Goal: Task Accomplishment & Management: Manage account settings

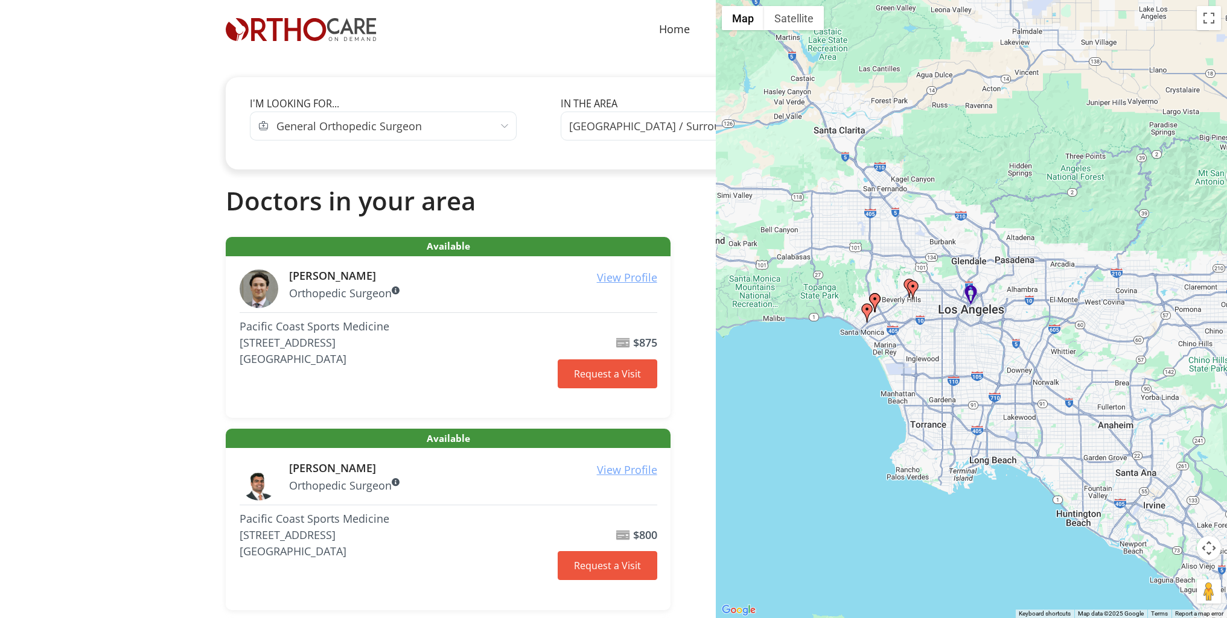
scroll to position [1267, 0]
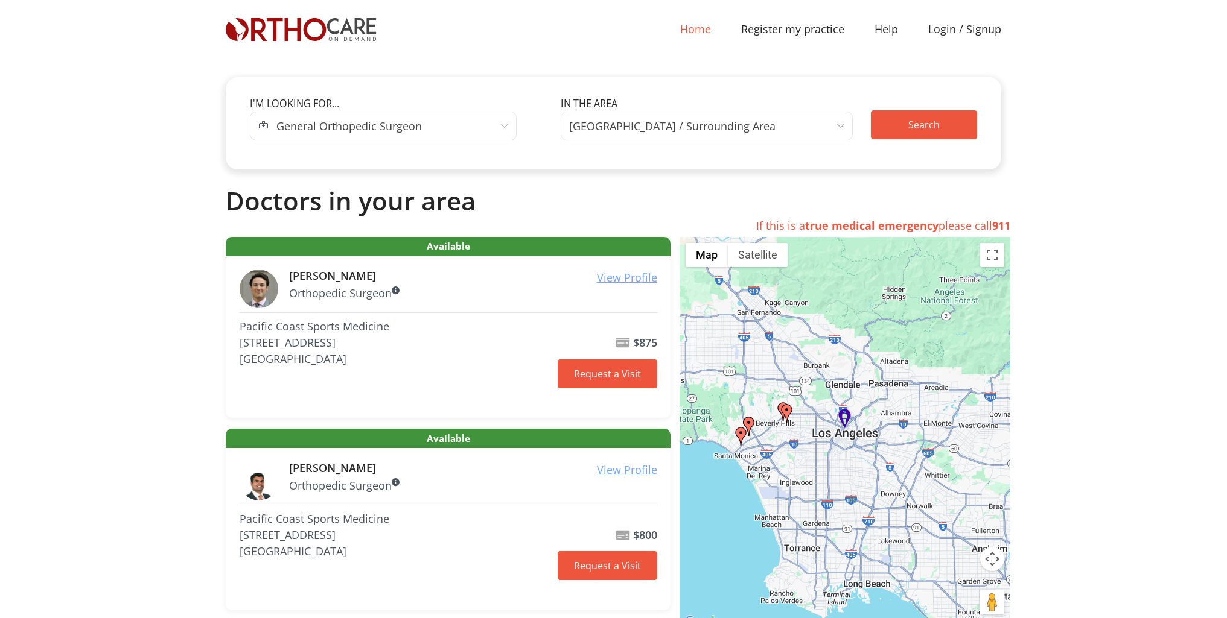
click at [698, 30] on link "Home (current)" at bounding box center [695, 29] width 61 height 27
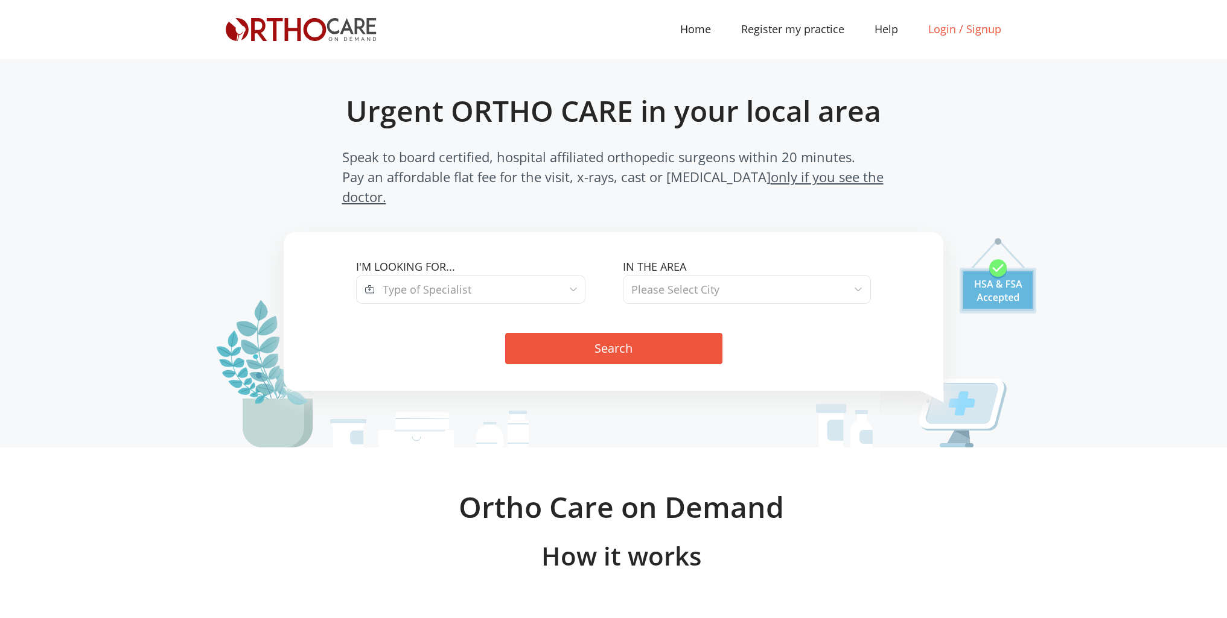
click at [946, 27] on link "Login / Signup" at bounding box center [964, 29] width 103 height 16
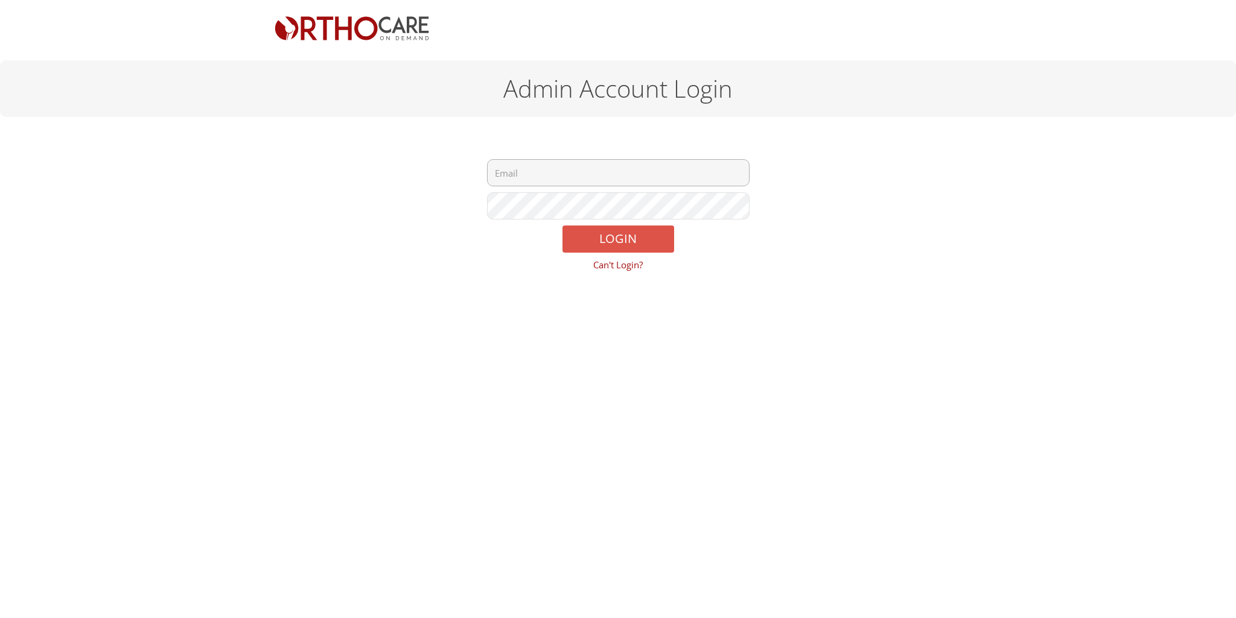
type input "tjgroganmd@orthocareondemand.com"
click at [526, 252] on form "tjgroganmd@orthocareondemand.com Remember Me | Can't Login? LOGIN Can't Login?" at bounding box center [618, 215] width 262 height 112
click at [600, 240] on button "LOGIN" at bounding box center [618, 239] width 112 height 27
